Goal: Check status: Check status

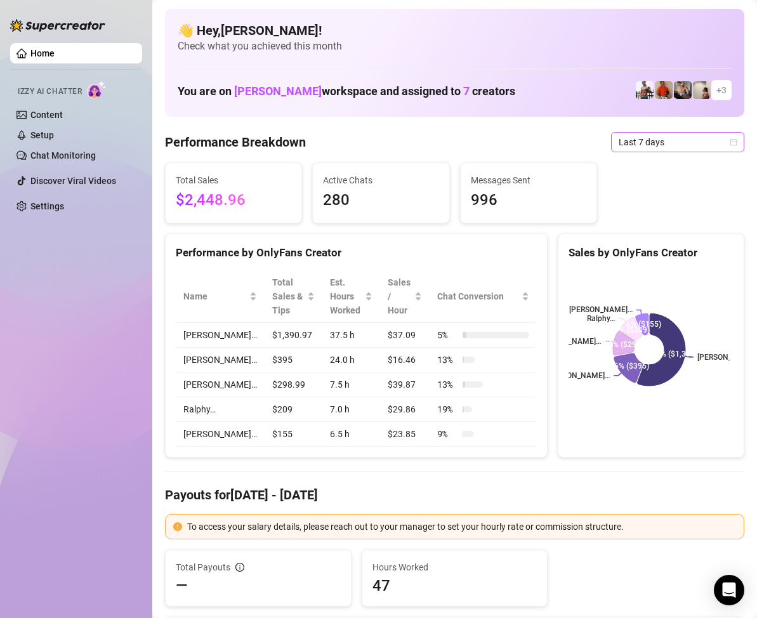
click at [729, 144] on icon "calendar" at bounding box center [733, 142] width 8 height 8
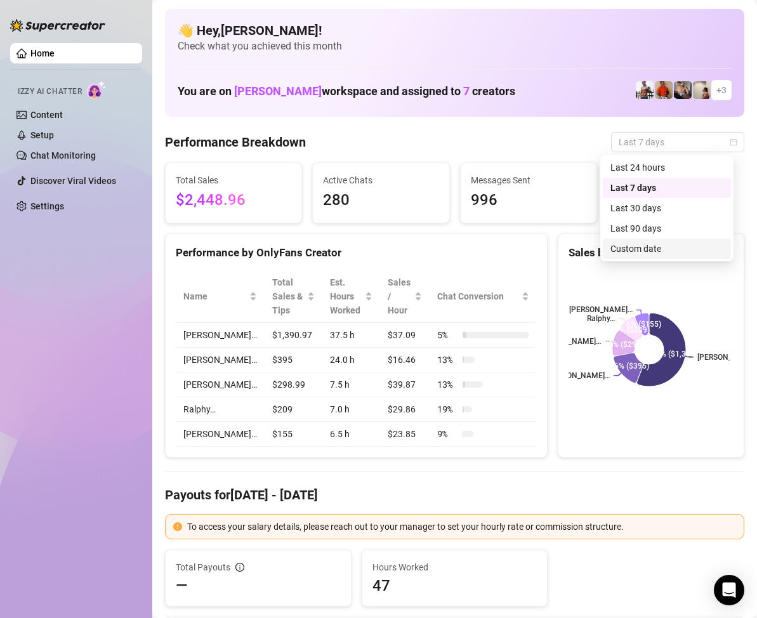
click at [659, 247] on div "Custom date" at bounding box center [666, 249] width 113 height 14
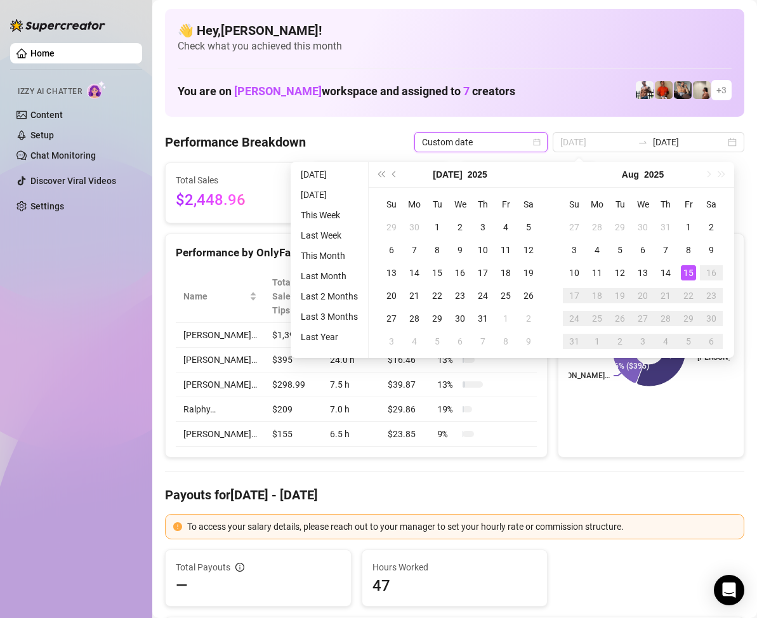
type input "[DATE]"
click at [684, 270] on div "15" at bounding box center [687, 272] width 15 height 15
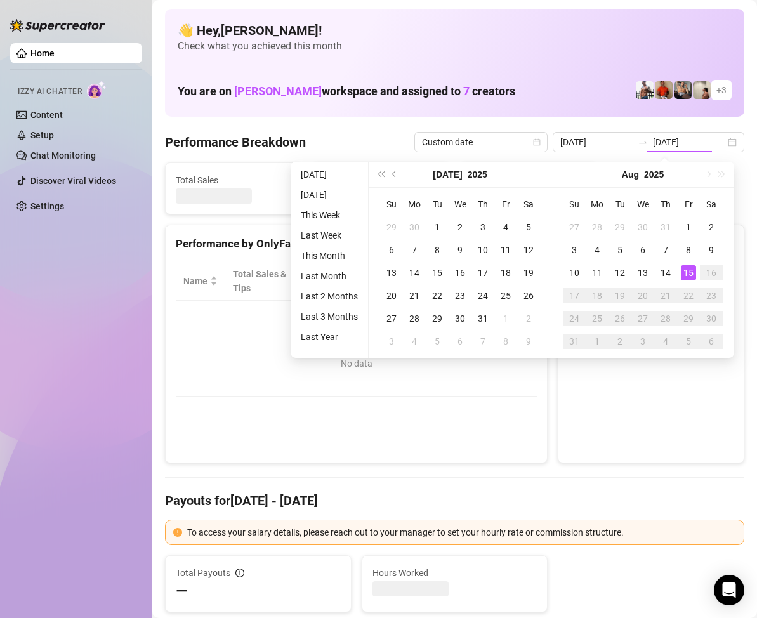
type input "[DATE]"
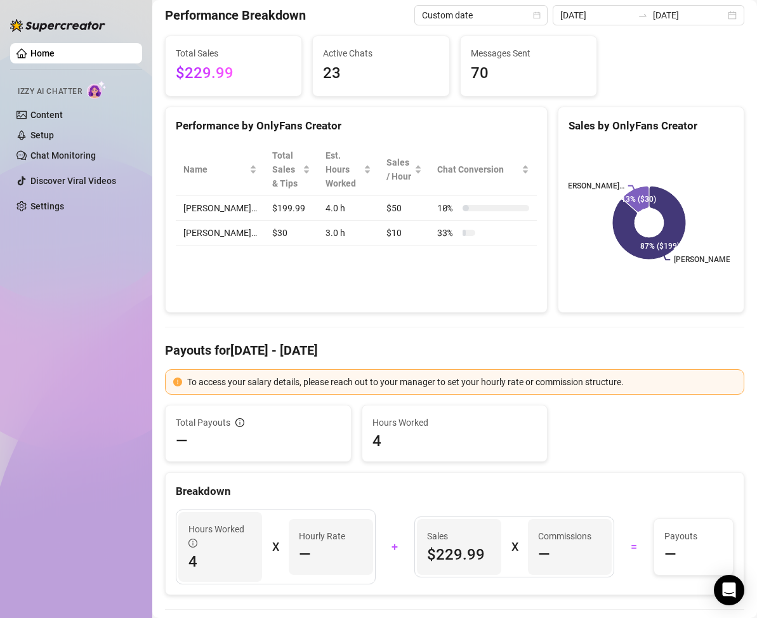
scroll to position [63, 0]
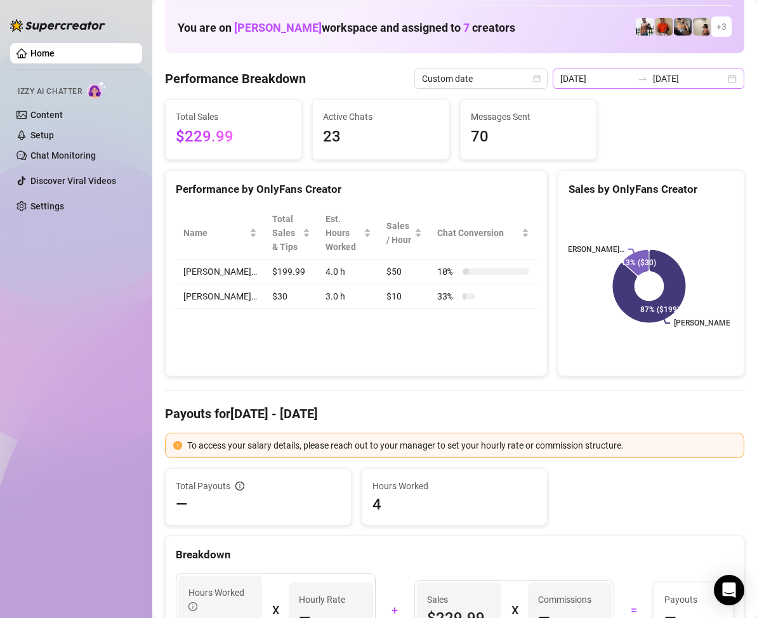
click at [718, 79] on div "[DATE] [DATE]" at bounding box center [648, 78] width 192 height 20
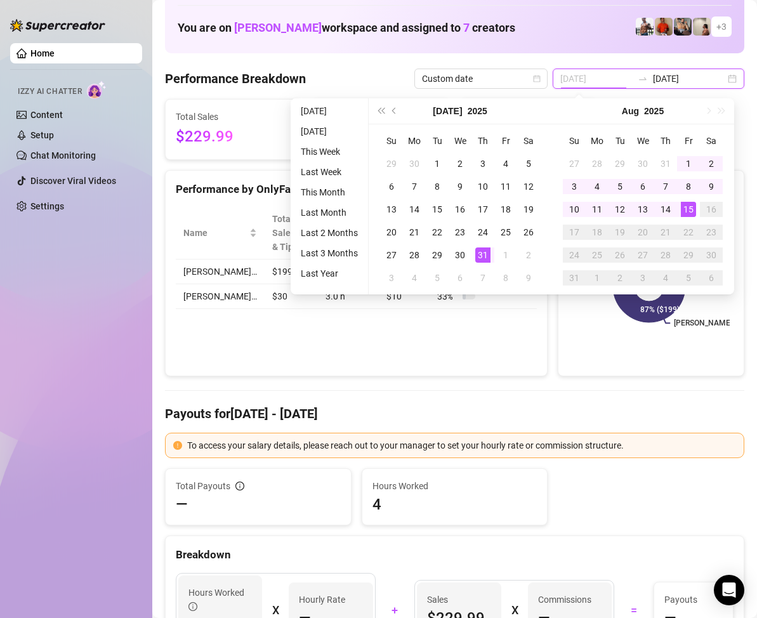
type input "[DATE]"
click at [480, 257] on div "31" at bounding box center [482, 254] width 15 height 15
type input "[DATE]"
click at [693, 208] on div "15" at bounding box center [687, 209] width 15 height 15
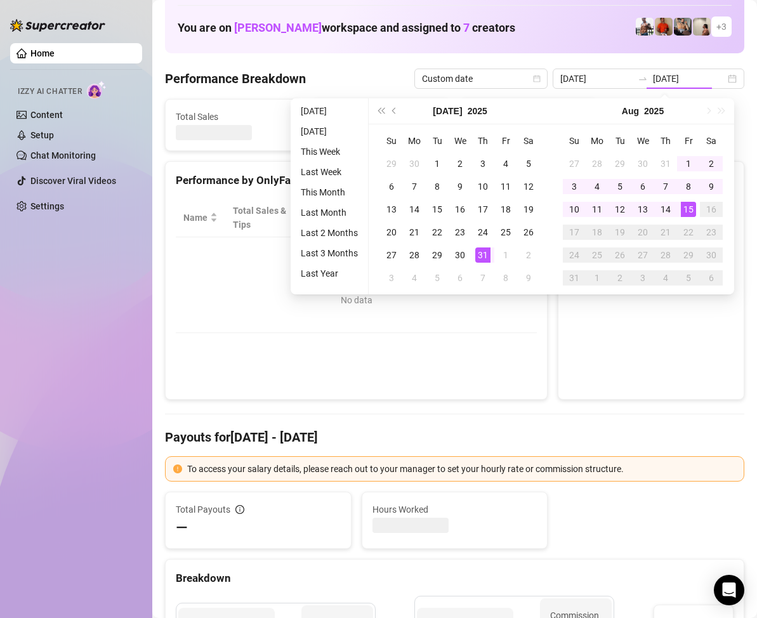
type input "[DATE]"
